Goal: Information Seeking & Learning: Learn about a topic

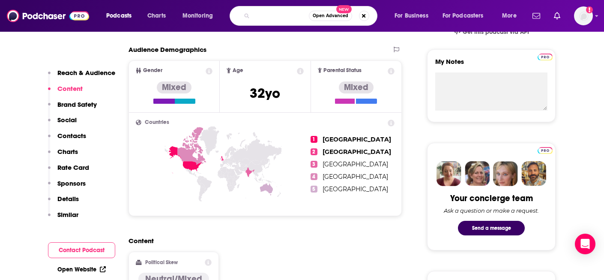
type input "the software leaders uncensored"
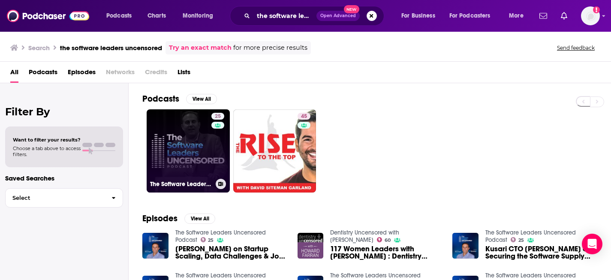
click at [191, 156] on link "25 The Software Leaders Uncensored Podcast" at bounding box center [188, 150] width 83 height 83
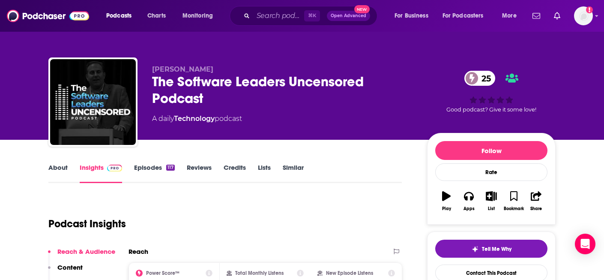
click at [161, 170] on link "Episodes 117" at bounding box center [154, 173] width 41 height 20
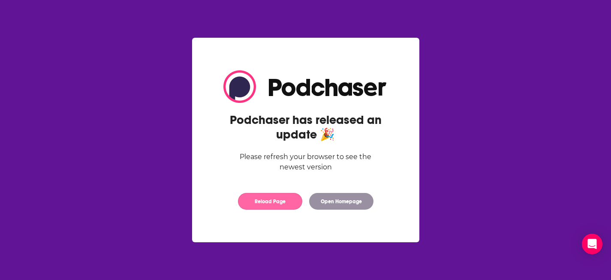
click at [272, 204] on button "Reload Page" at bounding box center [270, 201] width 64 height 17
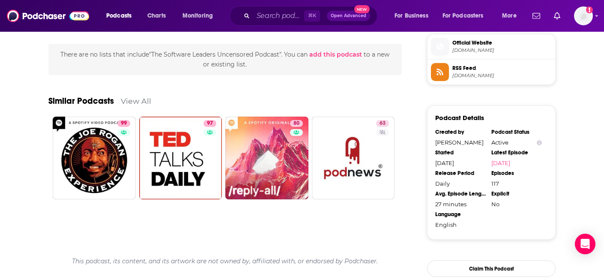
scroll to position [679, 0]
